Goal: Information Seeking & Learning: Learn about a topic

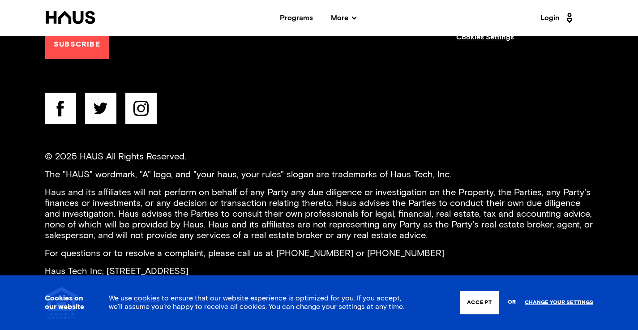
scroll to position [3436, 0]
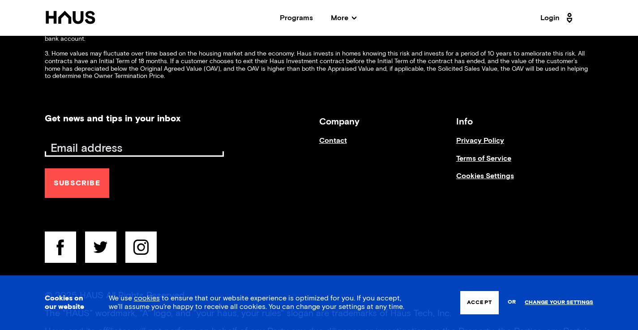
click at [334, 137] on link "Contact" at bounding box center [387, 145] width 137 height 17
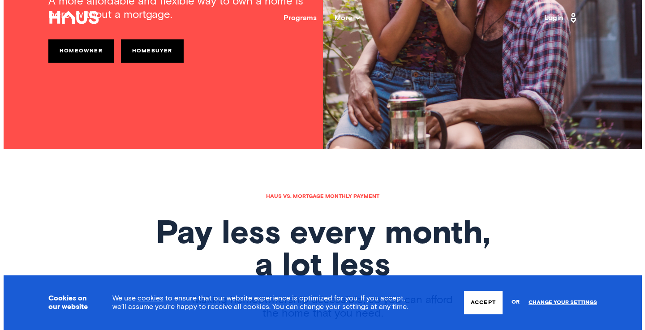
scroll to position [0, 0]
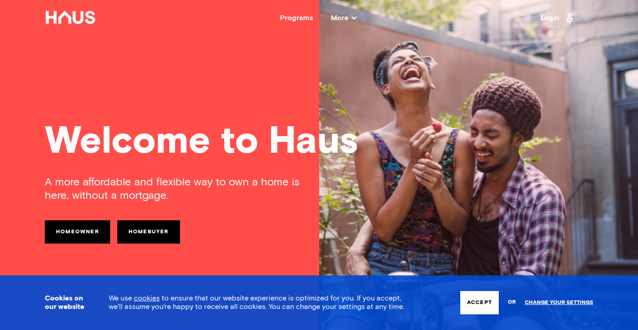
click at [368, 16] on div "Programs More Resources Testimonials FAQ About Us" at bounding box center [318, 17] width 444 height 7
click at [352, 19] on icon at bounding box center [354, 18] width 4 height 4
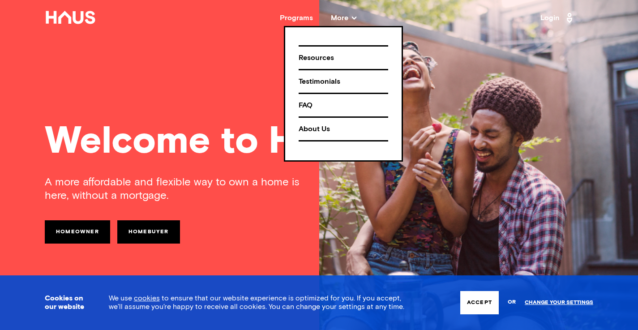
click at [327, 130] on div "About Us" at bounding box center [344, 129] width 90 height 16
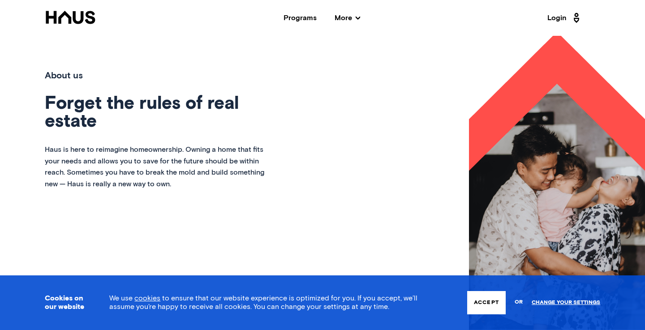
click at [360, 15] on span "More" at bounding box center [347, 17] width 26 height 7
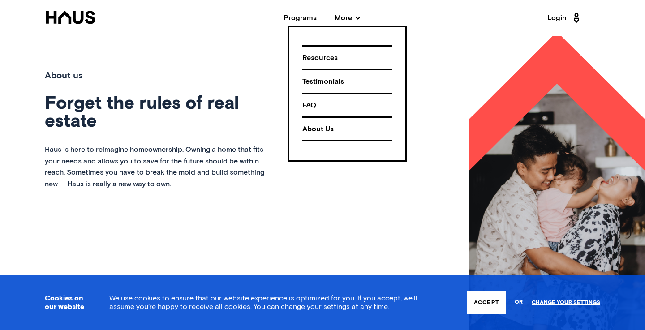
click at [312, 106] on div "FAQ" at bounding box center [347, 106] width 90 height 16
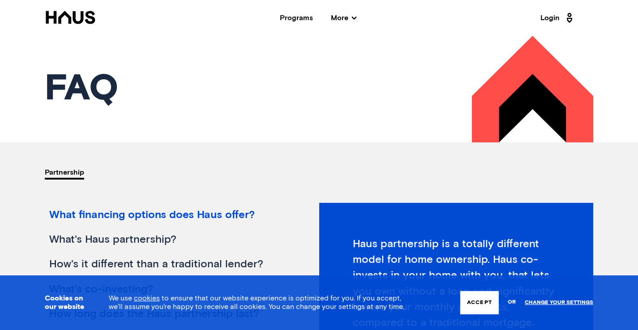
click at [344, 20] on span "More" at bounding box center [344, 17] width 26 height 7
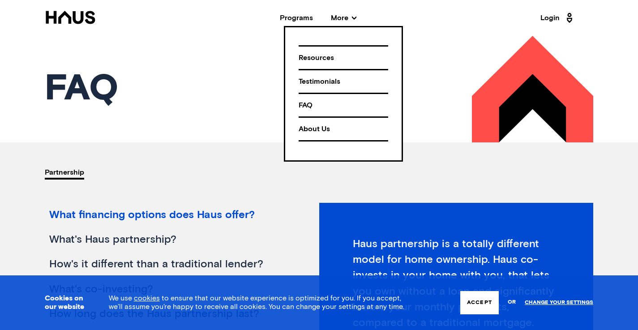
click at [315, 103] on div "FAQ" at bounding box center [344, 106] width 90 height 16
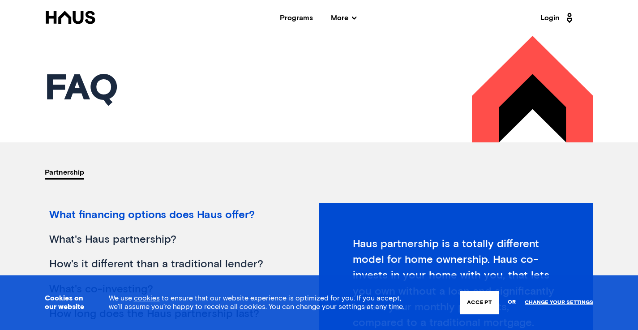
click at [345, 21] on span "More" at bounding box center [344, 17] width 26 height 7
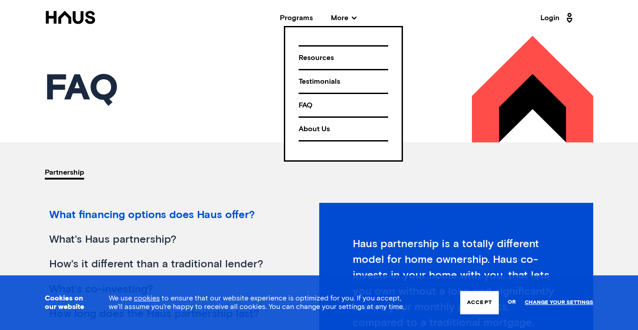
click at [330, 130] on div "About Us" at bounding box center [344, 129] width 90 height 16
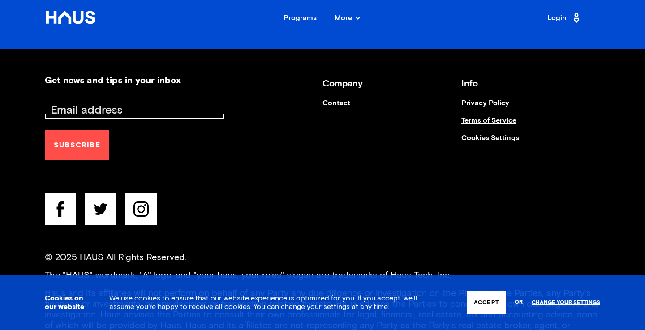
scroll to position [1257, 0]
